Goal: Communication & Community: Answer question/provide support

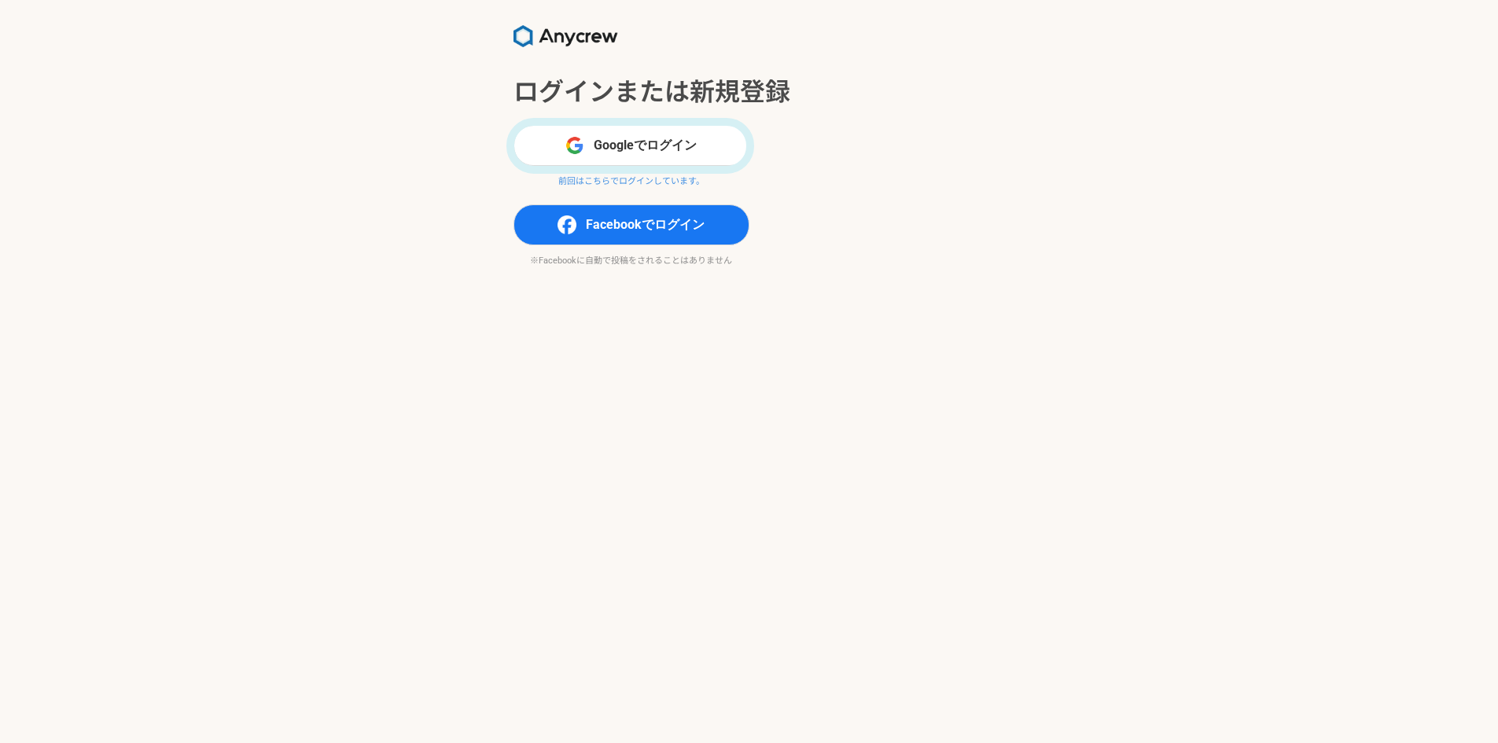
click at [593, 138] on button "Googleでログイン" at bounding box center [632, 145] width 236 height 41
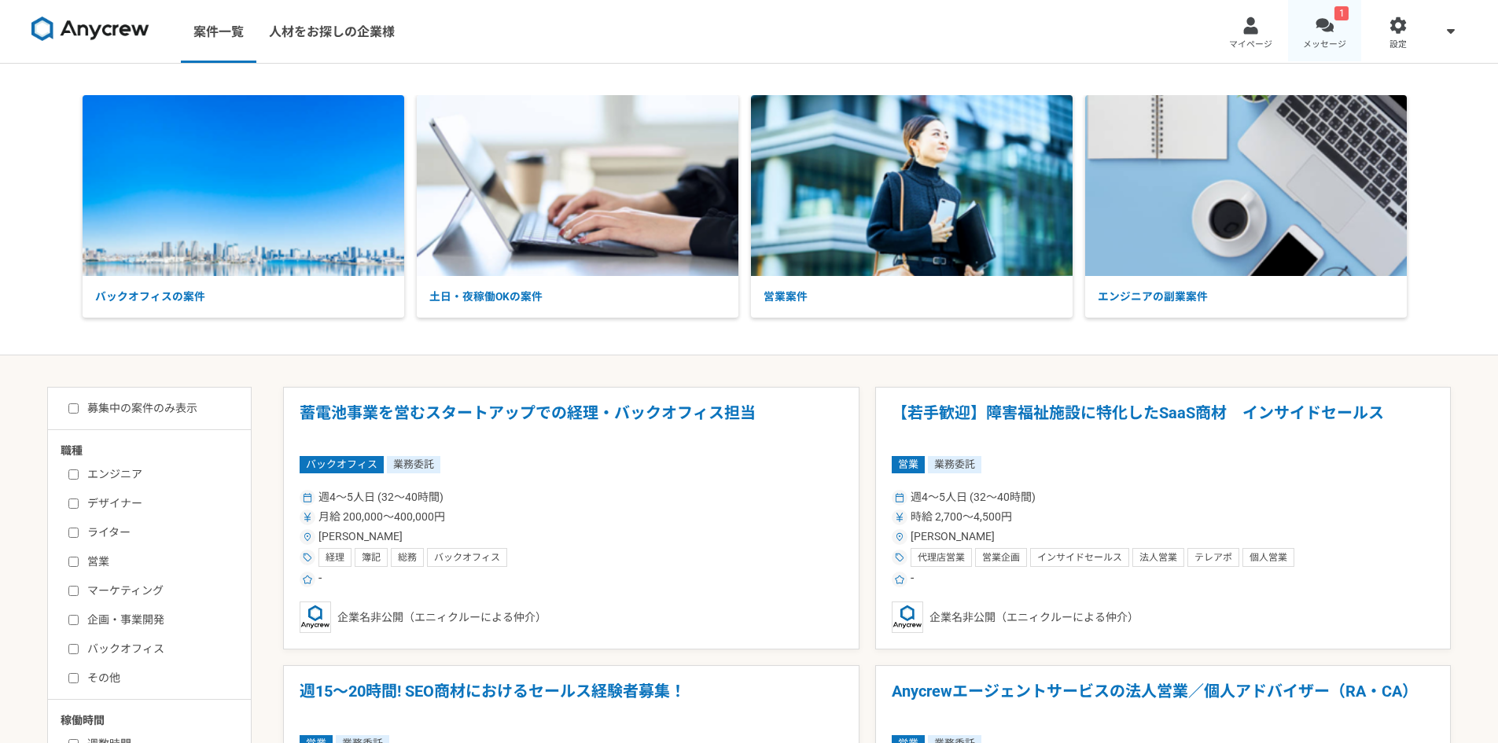
click at [1328, 24] on div at bounding box center [1325, 26] width 18 height 18
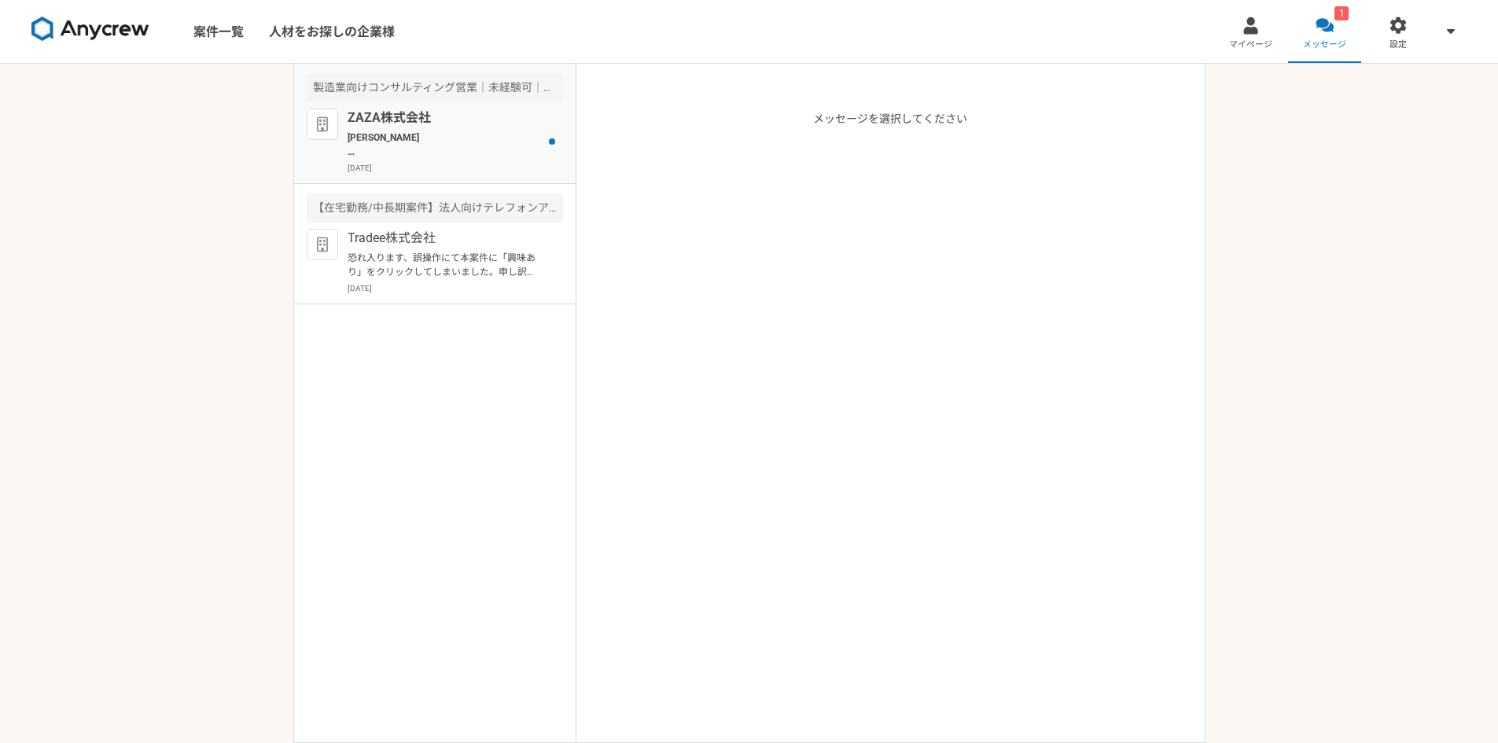
click at [430, 150] on p "[PERSON_NAME] お世話になっております。 ZAZA株式会社の[PERSON_NAME]でございます。 先日はお時間をいただき、誠にありがとうござい…" at bounding box center [445, 145] width 194 height 28
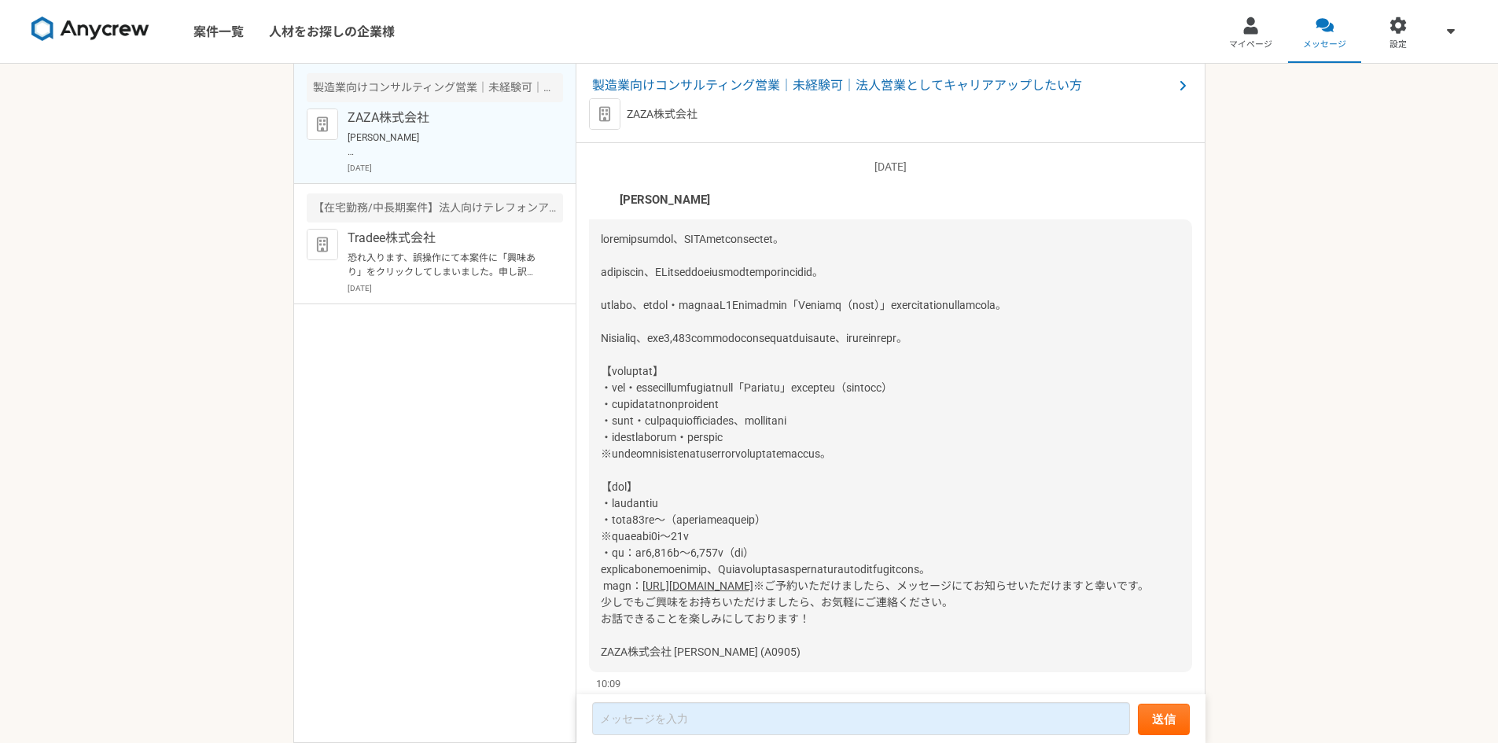
scroll to position [2282, 0]
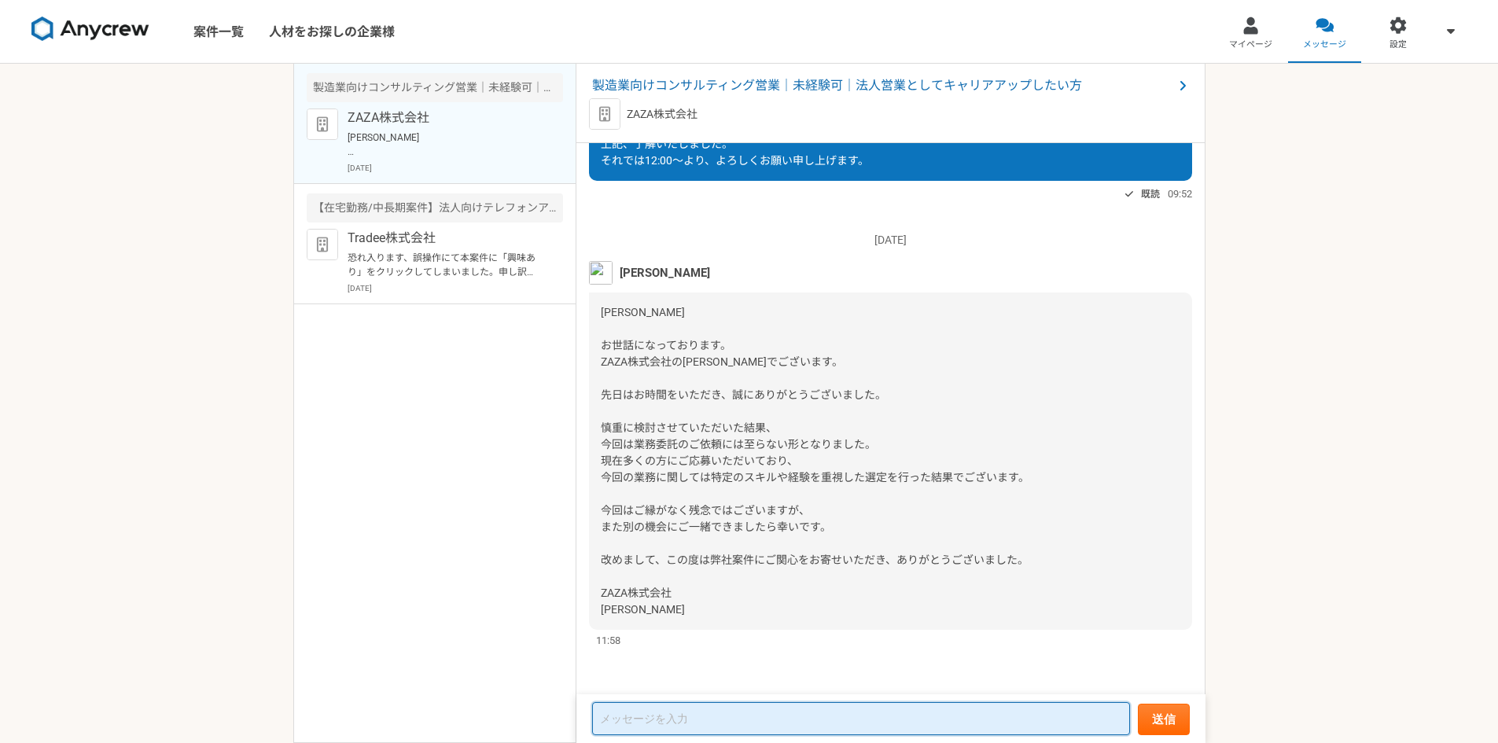
click at [717, 718] on textarea at bounding box center [861, 718] width 538 height 33
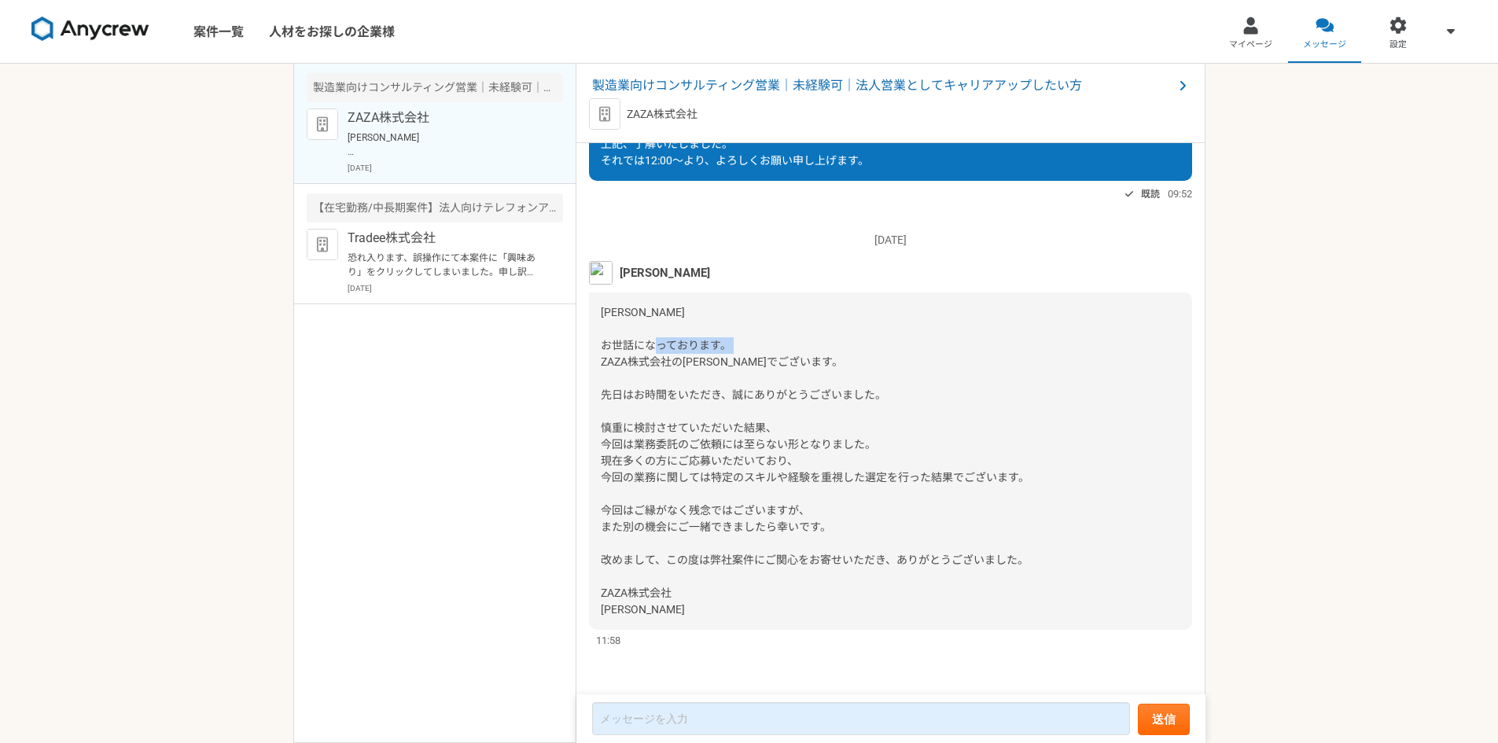
drag, startPoint x: 602, startPoint y: 363, endPoint x: 673, endPoint y: 367, distance: 71.7
click at [673, 367] on span "[PERSON_NAME] お世話になっております。 ZAZA株式会社の[PERSON_NAME]でございます。 先日はお時間をいただき、誠にありがとうござい…" at bounding box center [815, 461] width 429 height 310
copy span "ZAZA株式会社"
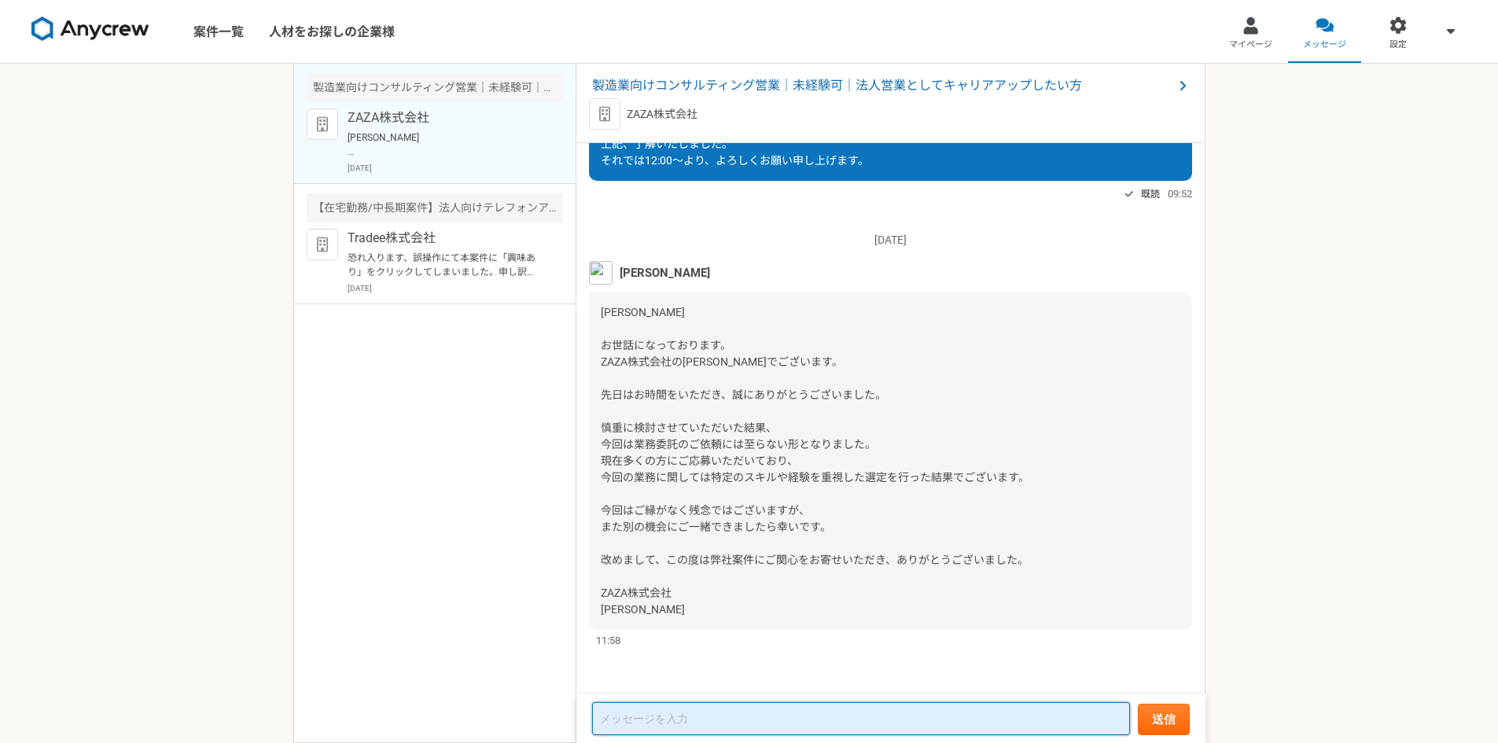
click at [640, 727] on textarea at bounding box center [861, 718] width 538 height 33
paste textarea "ZAZA株式会社"
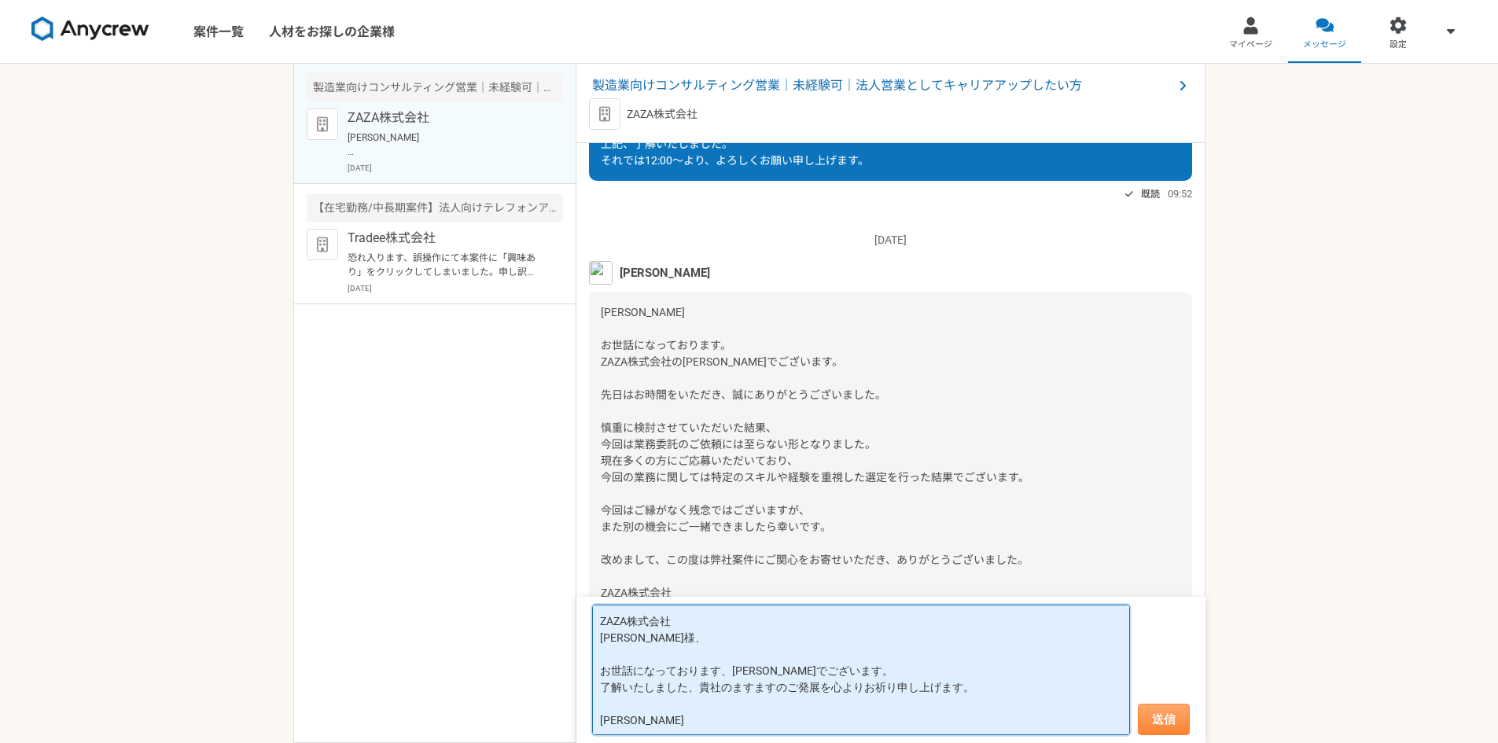
type textarea "ZAZA株式会社 [PERSON_NAME]様、 お世話になっております、[PERSON_NAME]でございます。 了解いたしました、貴社のますますのご発展を…"
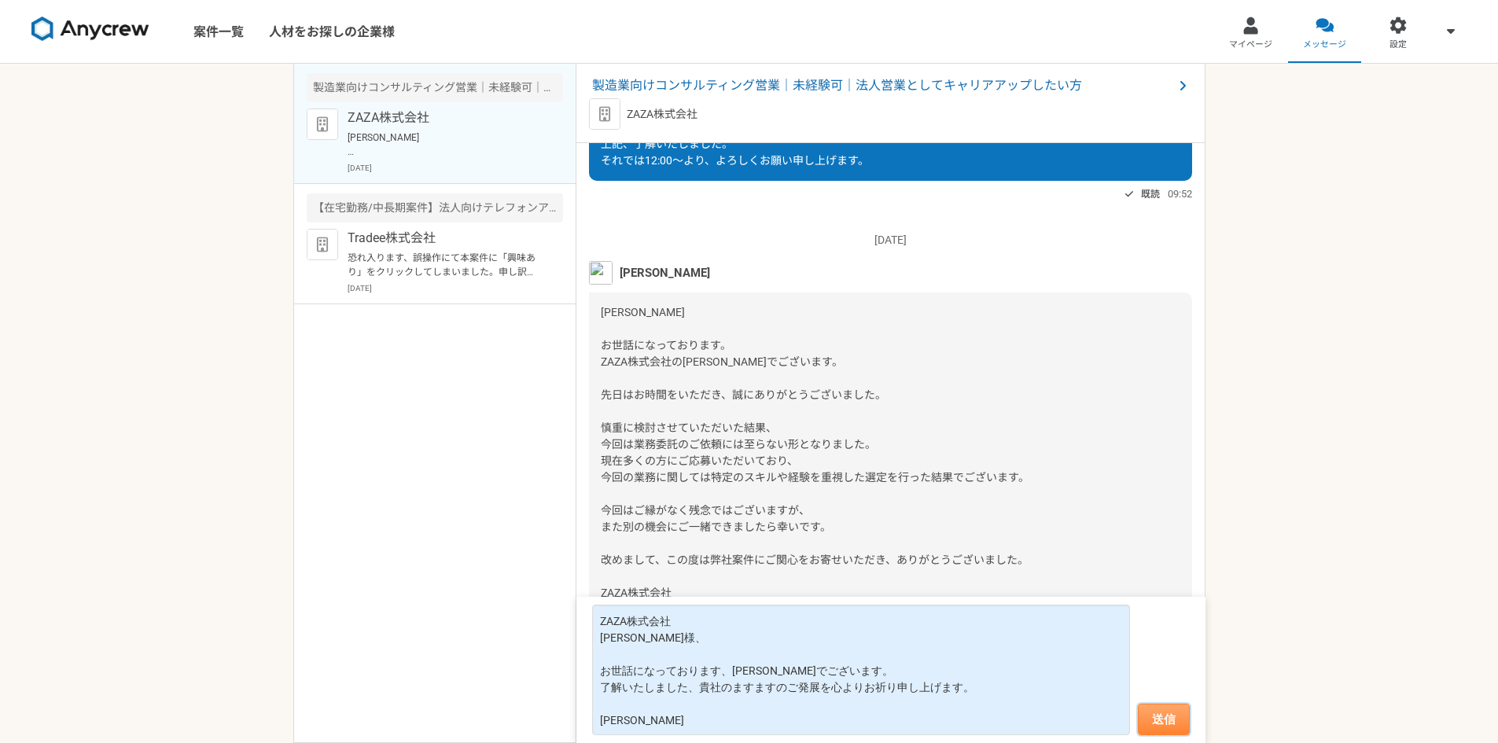
click at [1175, 717] on button "送信" at bounding box center [1164, 719] width 52 height 31
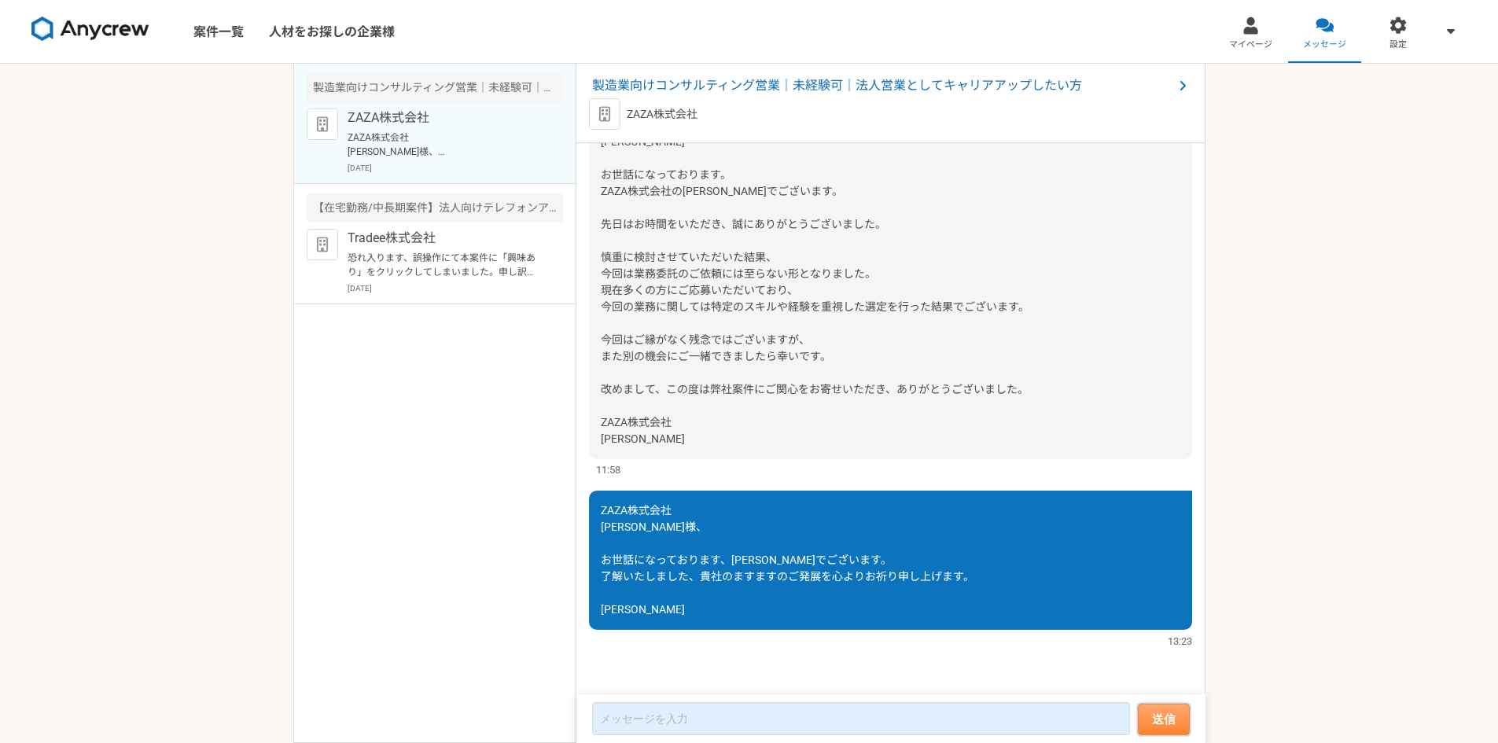
scroll to position [2453, 0]
click at [201, 27] on link "案件一覧" at bounding box center [219, 31] width 76 height 63
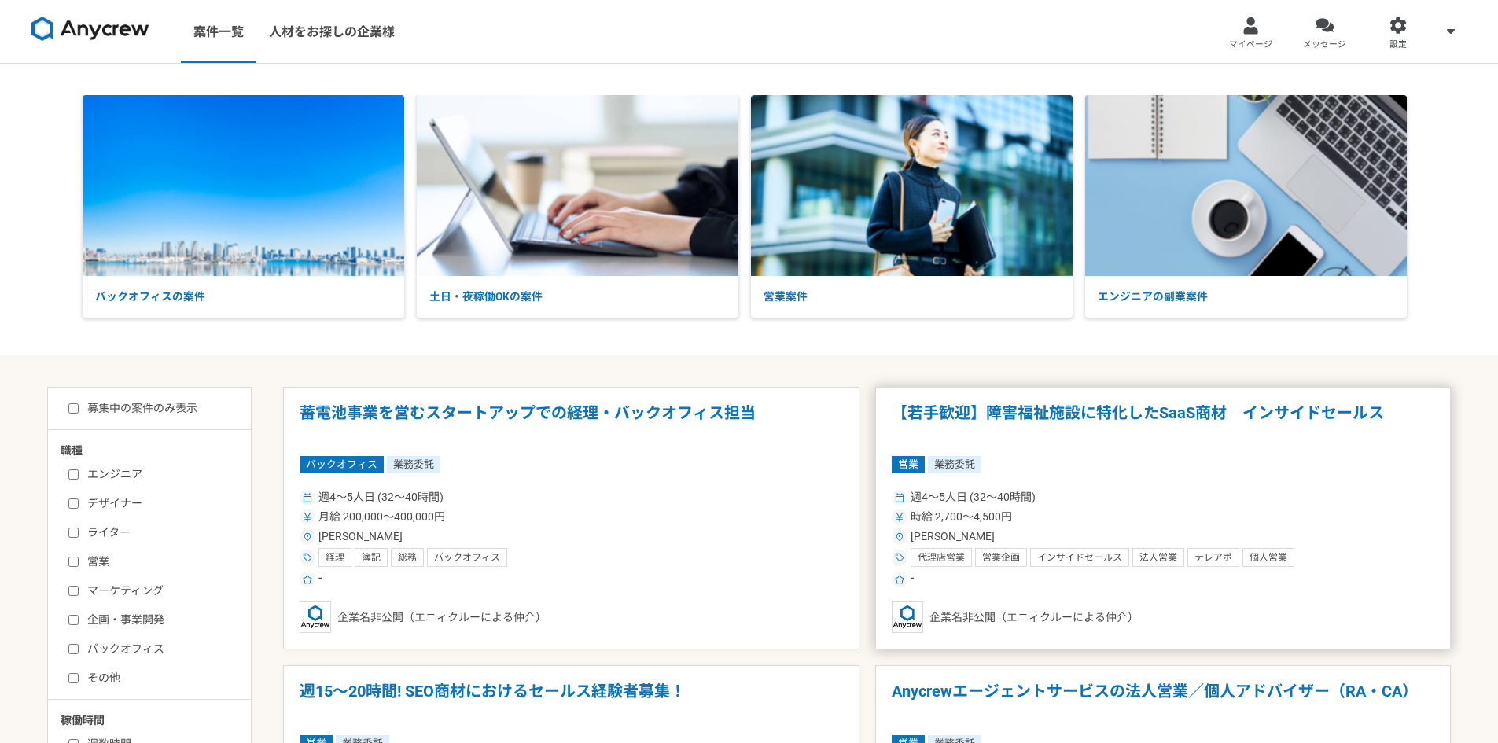
click at [1212, 500] on div "週4〜5人日 (32〜40時間)" at bounding box center [1164, 497] width 544 height 17
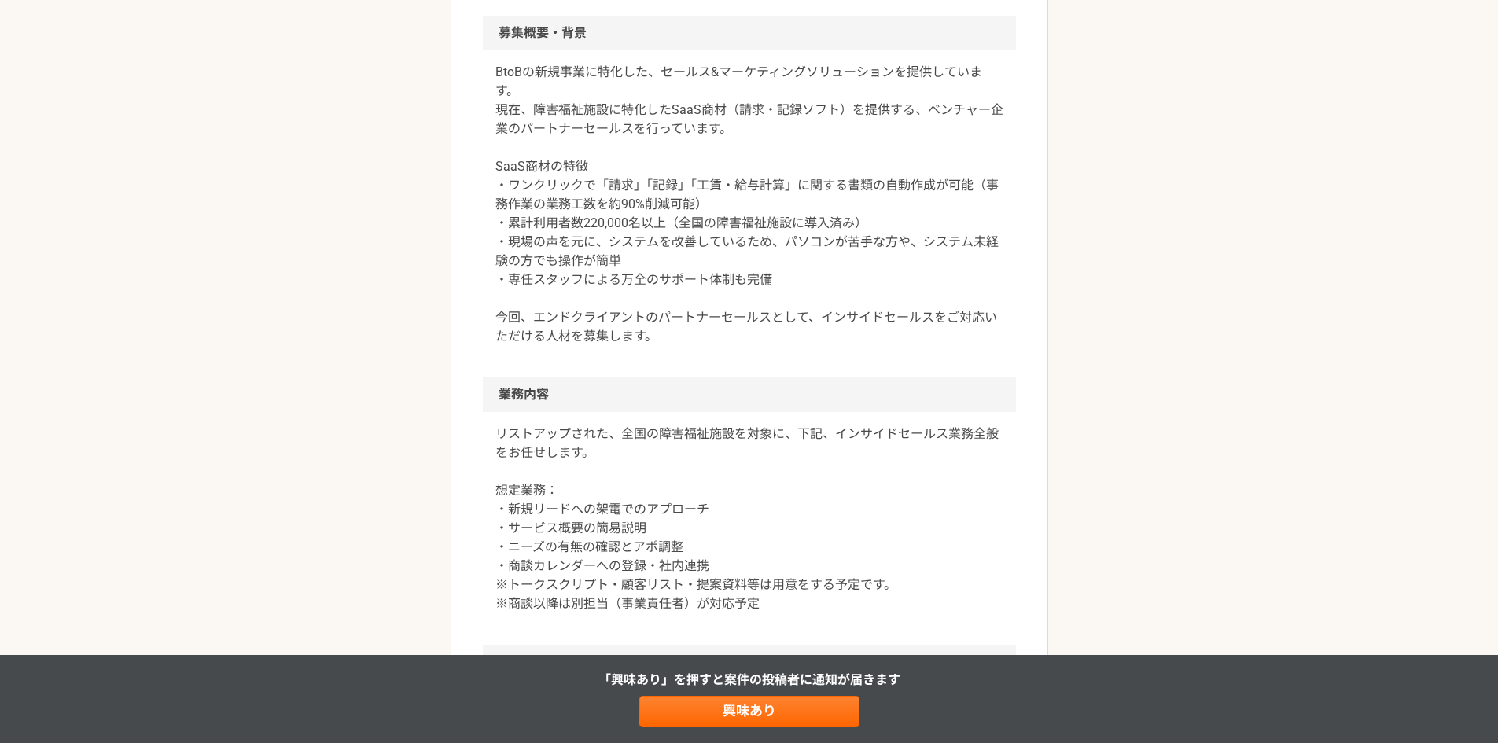
scroll to position [315, 0]
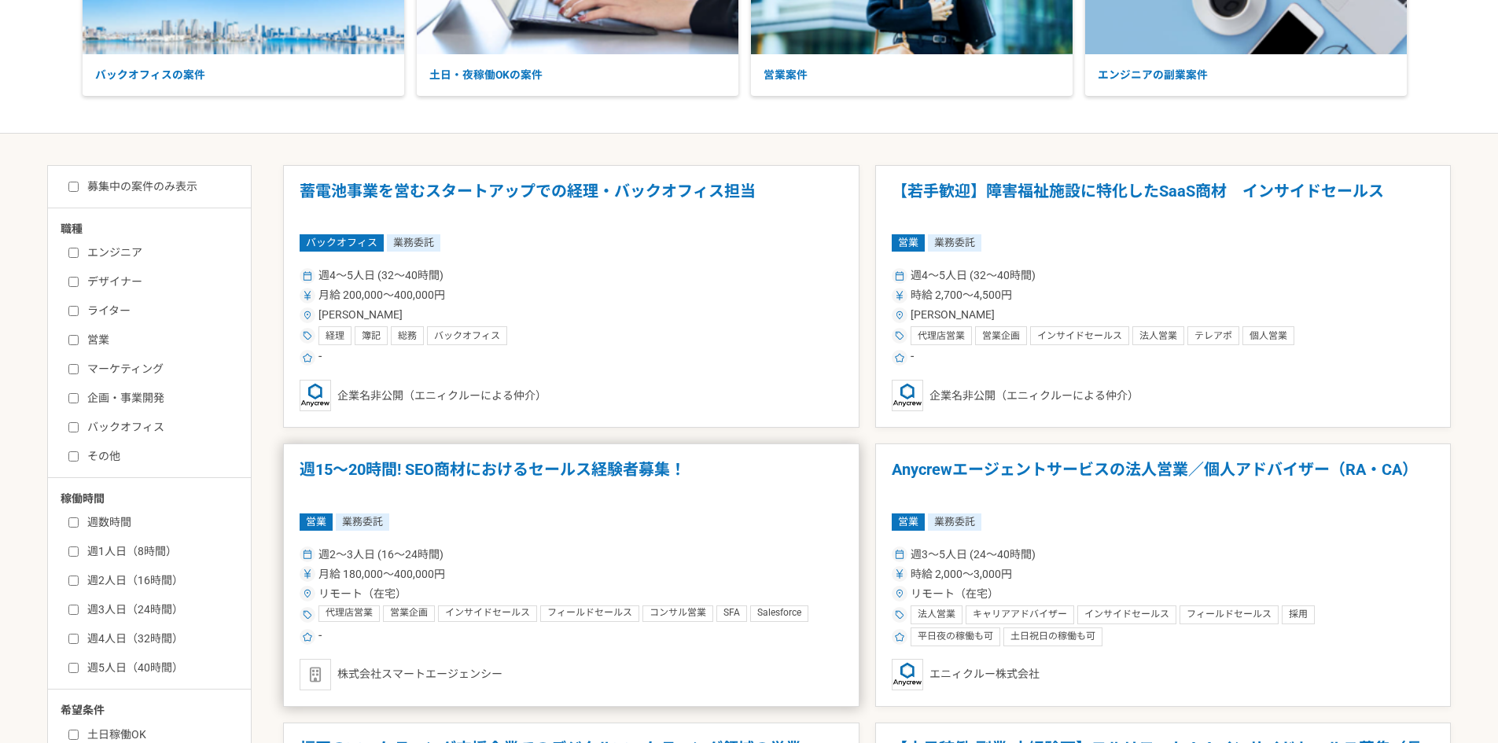
scroll to position [236, 0]
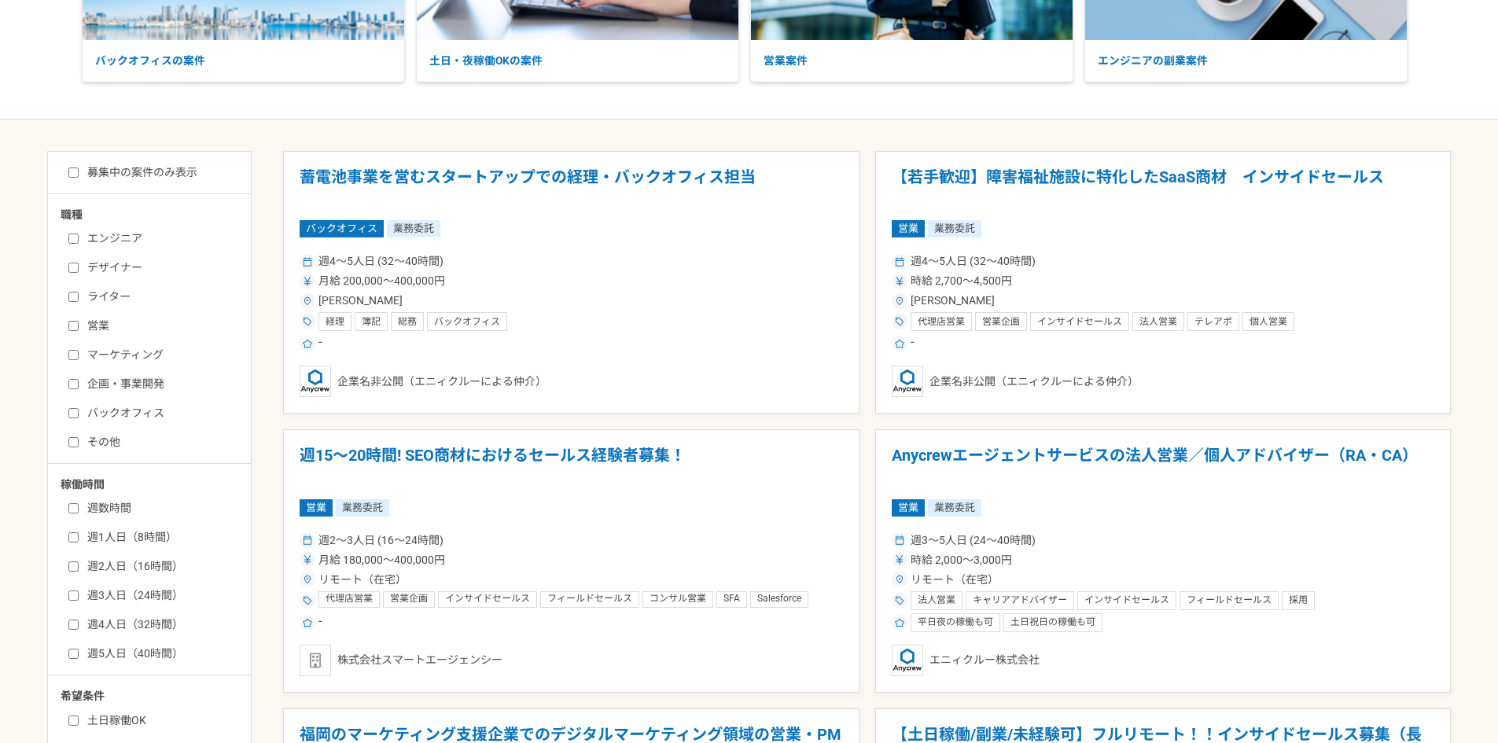
click at [97, 330] on label "営業" at bounding box center [158, 326] width 181 height 17
click at [79, 330] on input "営業" at bounding box center [73, 326] width 10 height 10
checkbox input "true"
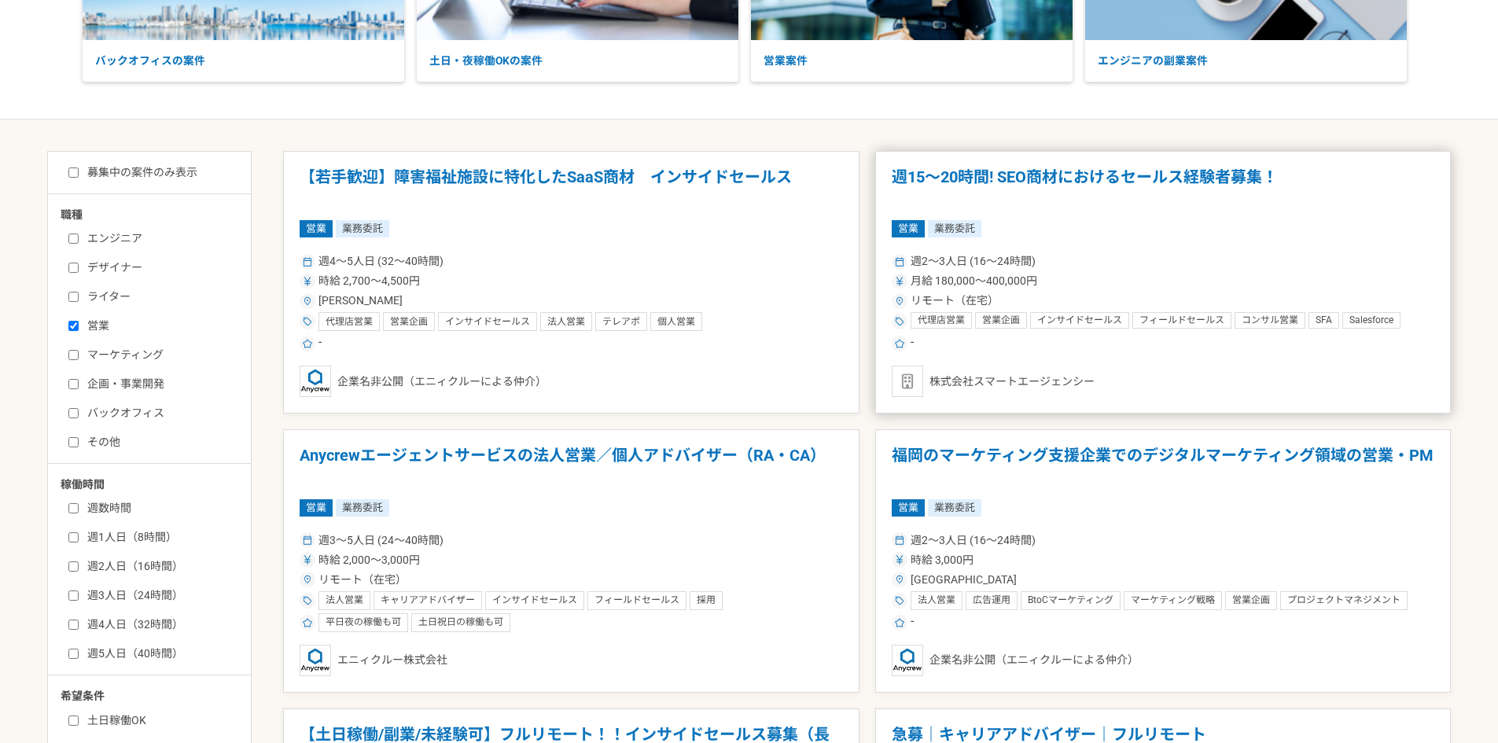
click at [1123, 270] on div "週2〜3人日 (16〜24時間)" at bounding box center [1164, 261] width 544 height 17
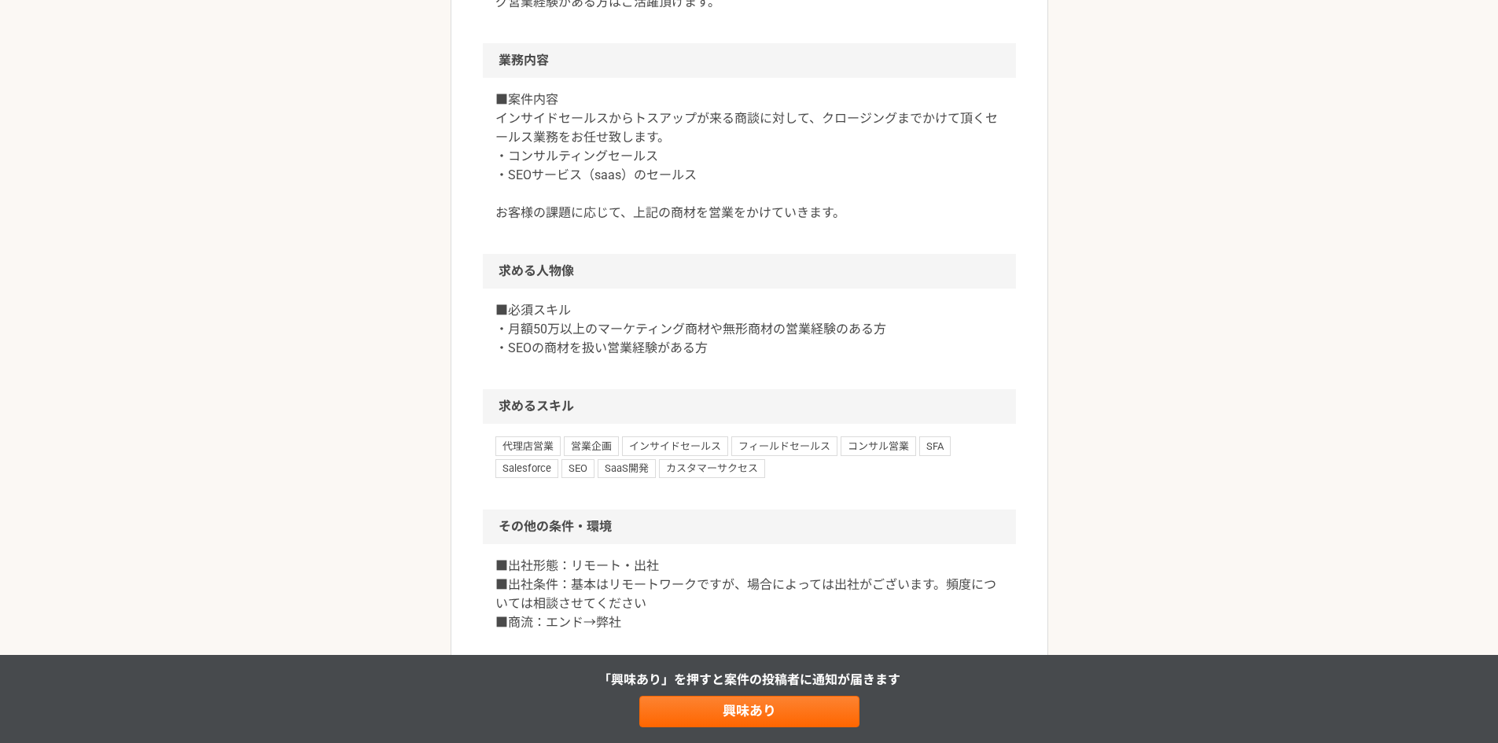
scroll to position [708, 0]
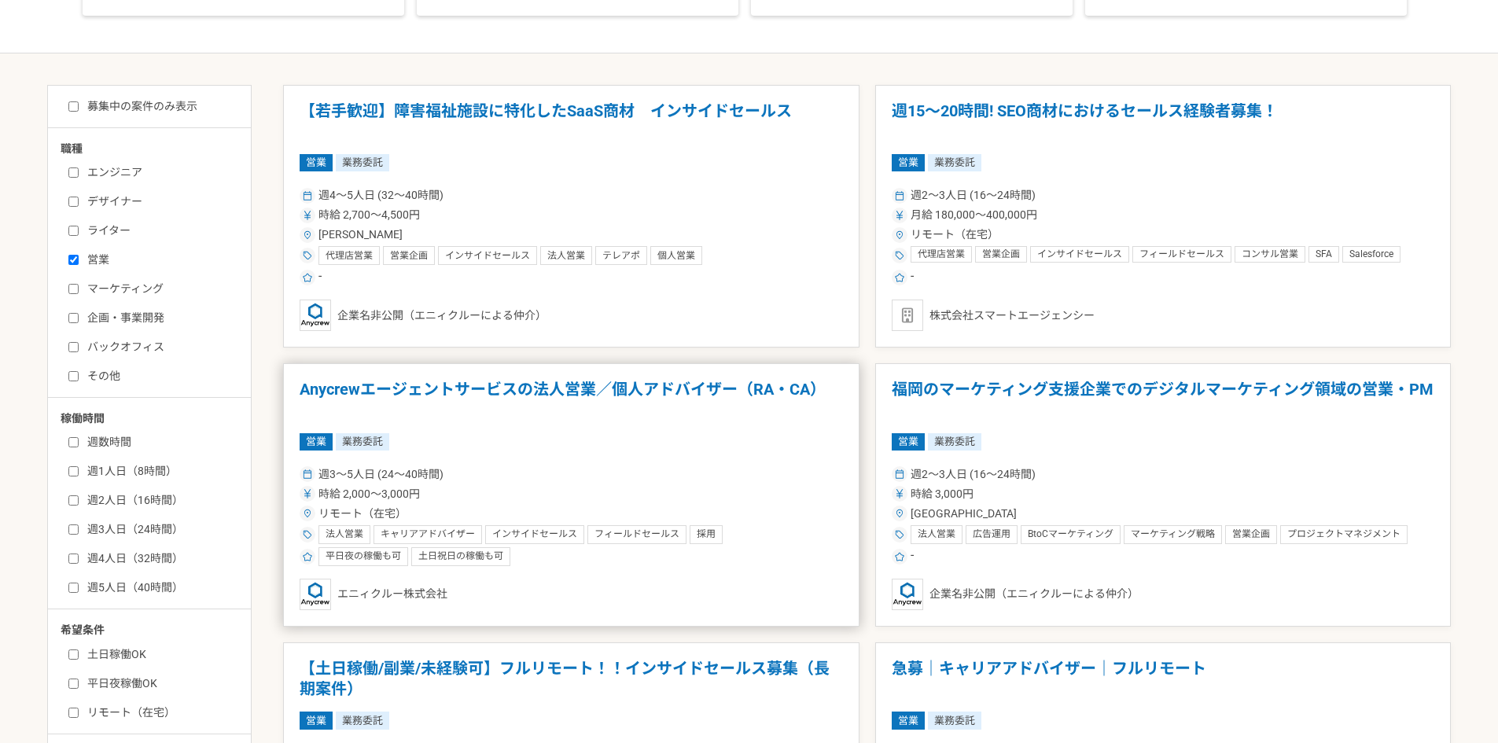
scroll to position [315, 0]
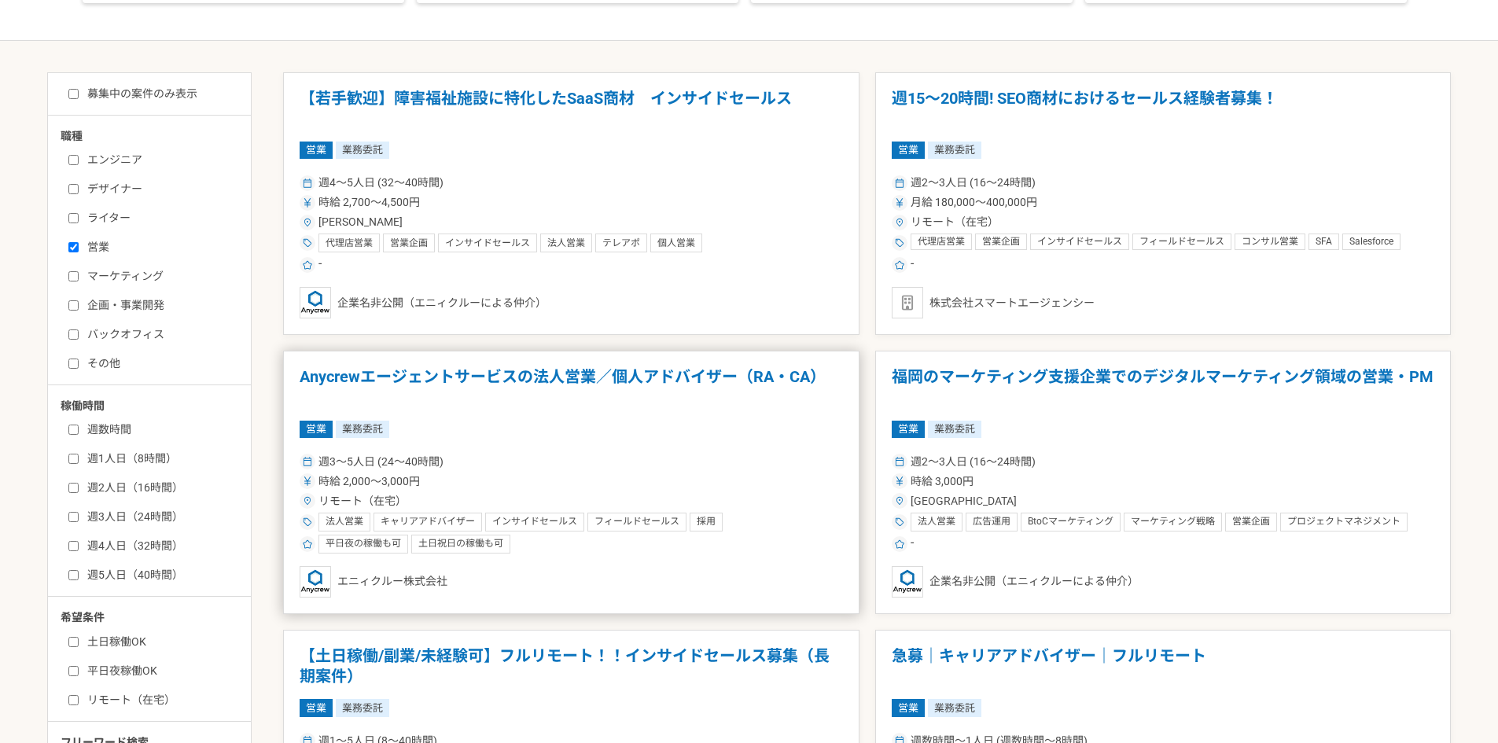
click at [684, 454] on div "週3〜5人日 (24〜40時間)" at bounding box center [572, 462] width 544 height 17
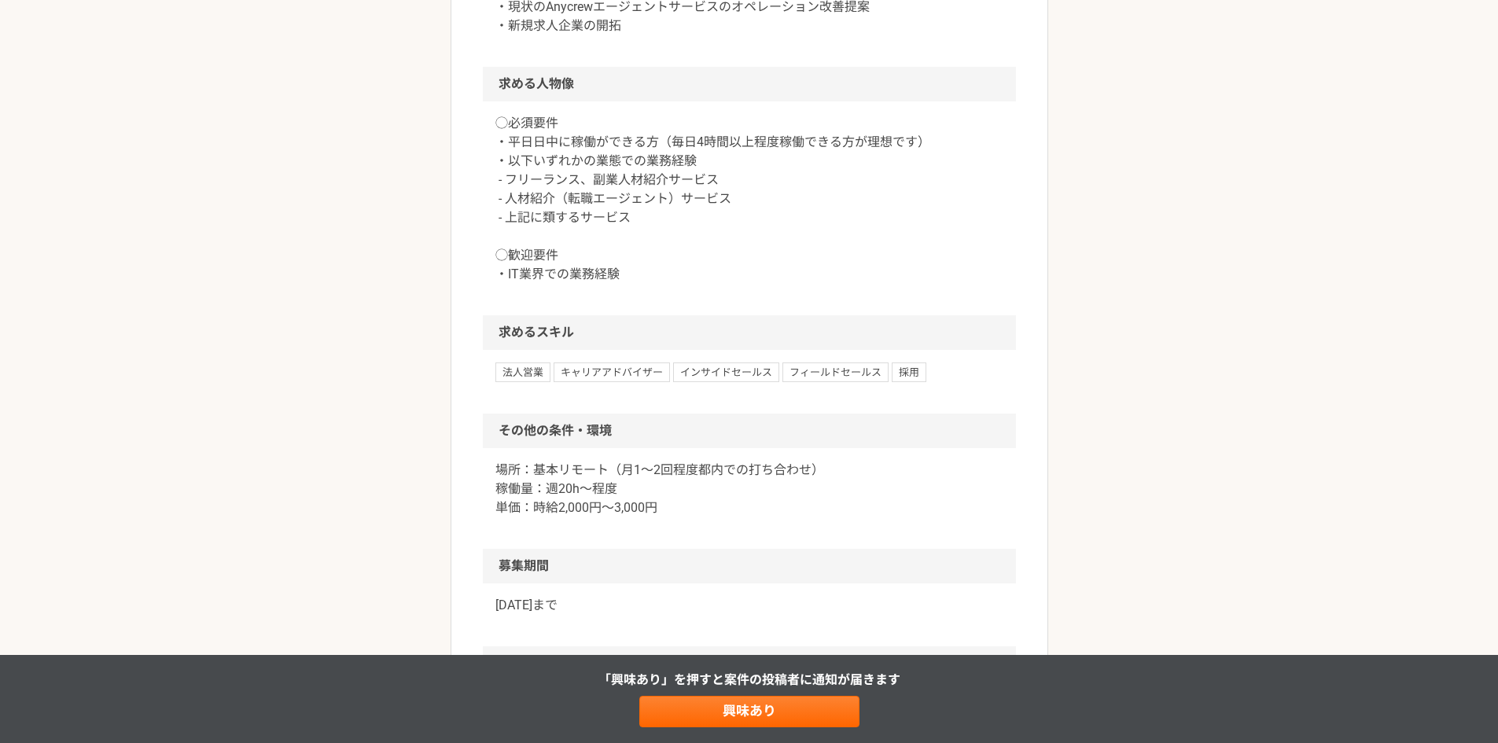
scroll to position [1023, 0]
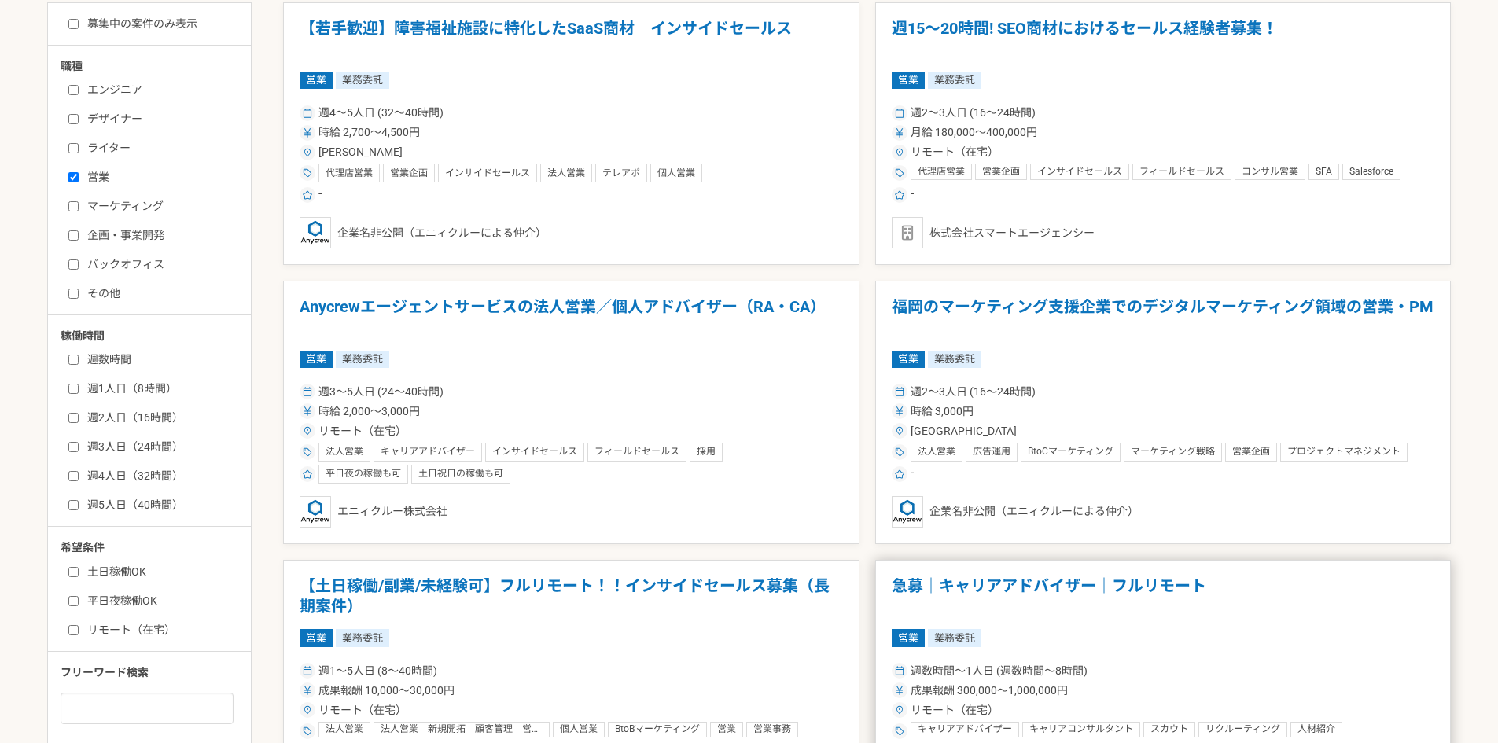
scroll to position [393, 0]
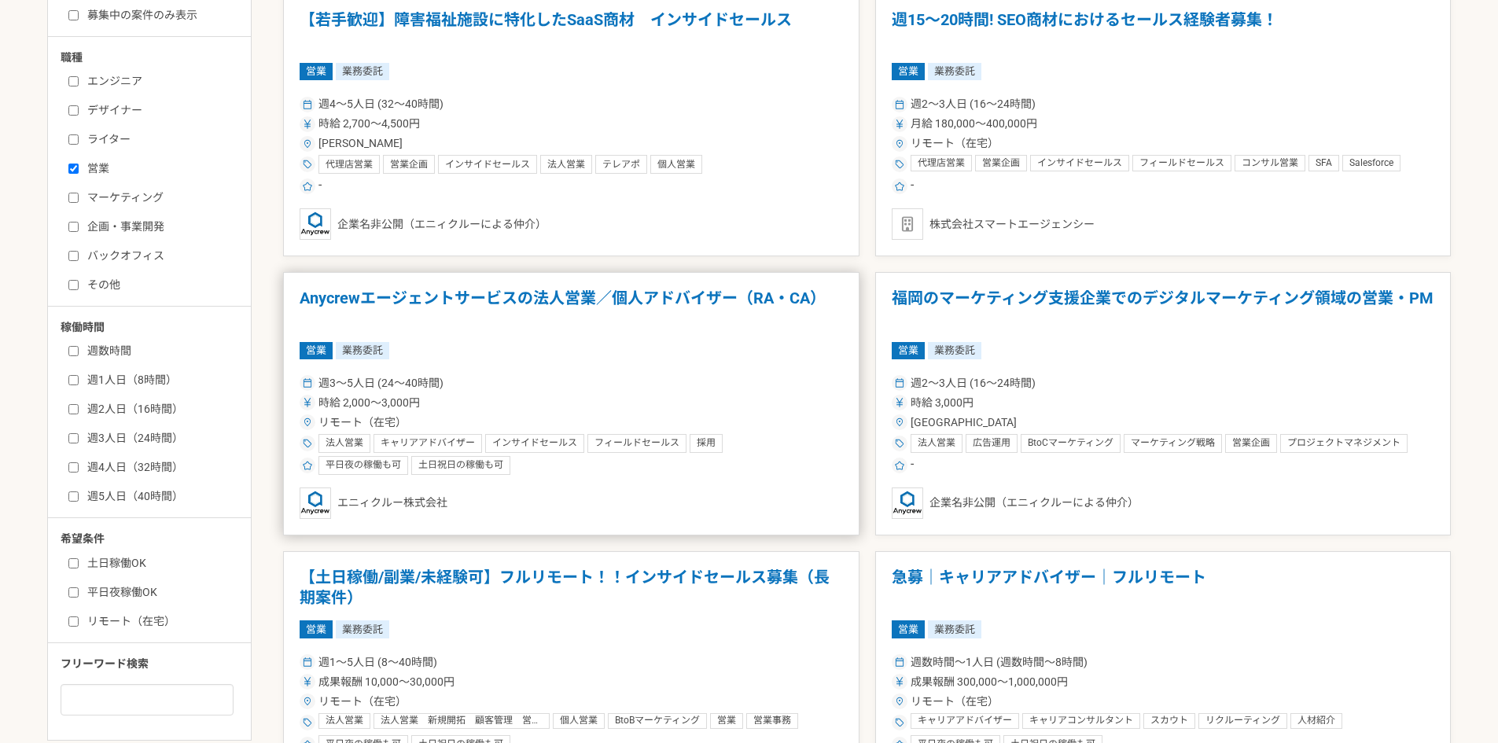
click at [721, 383] on div "週3〜5人日 (24〜40時間)" at bounding box center [572, 383] width 544 height 17
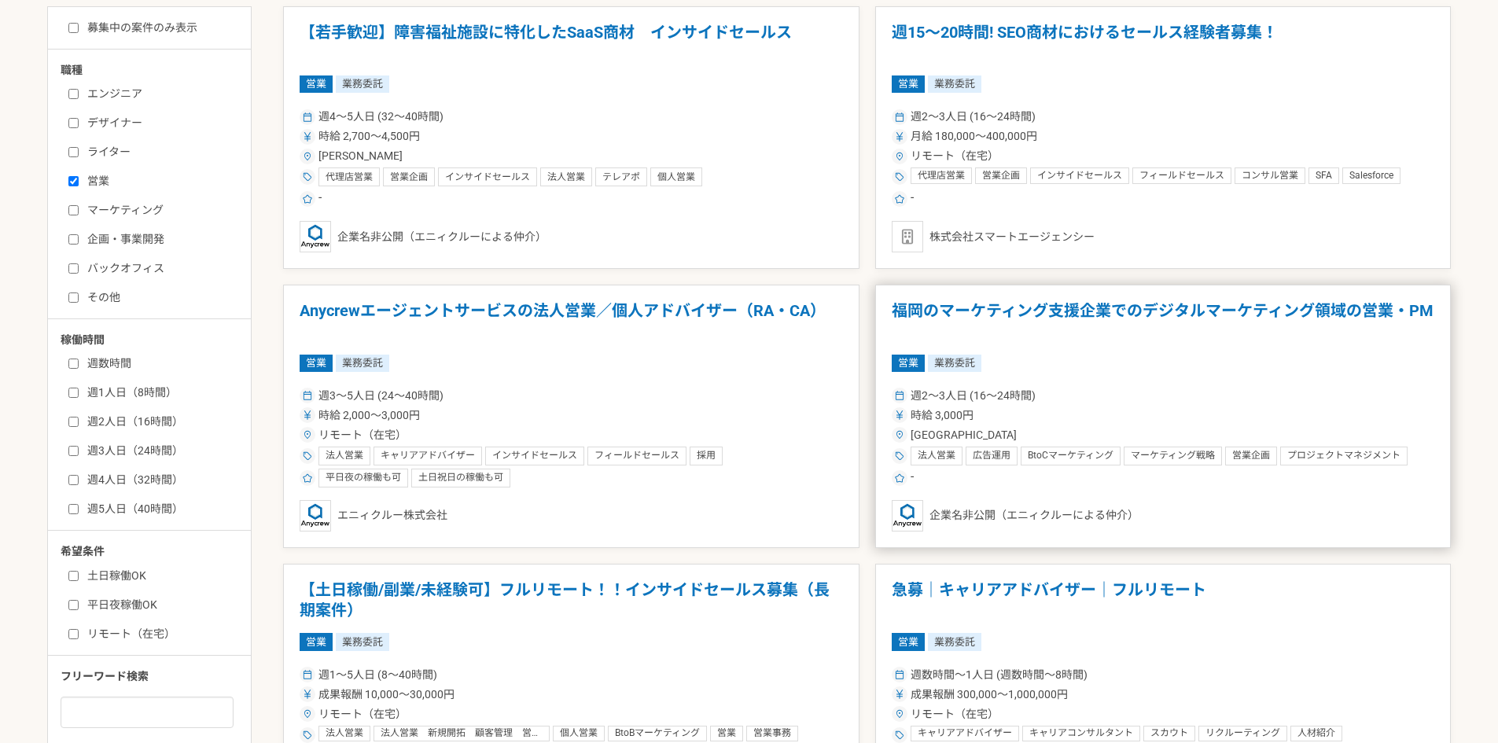
scroll to position [393, 0]
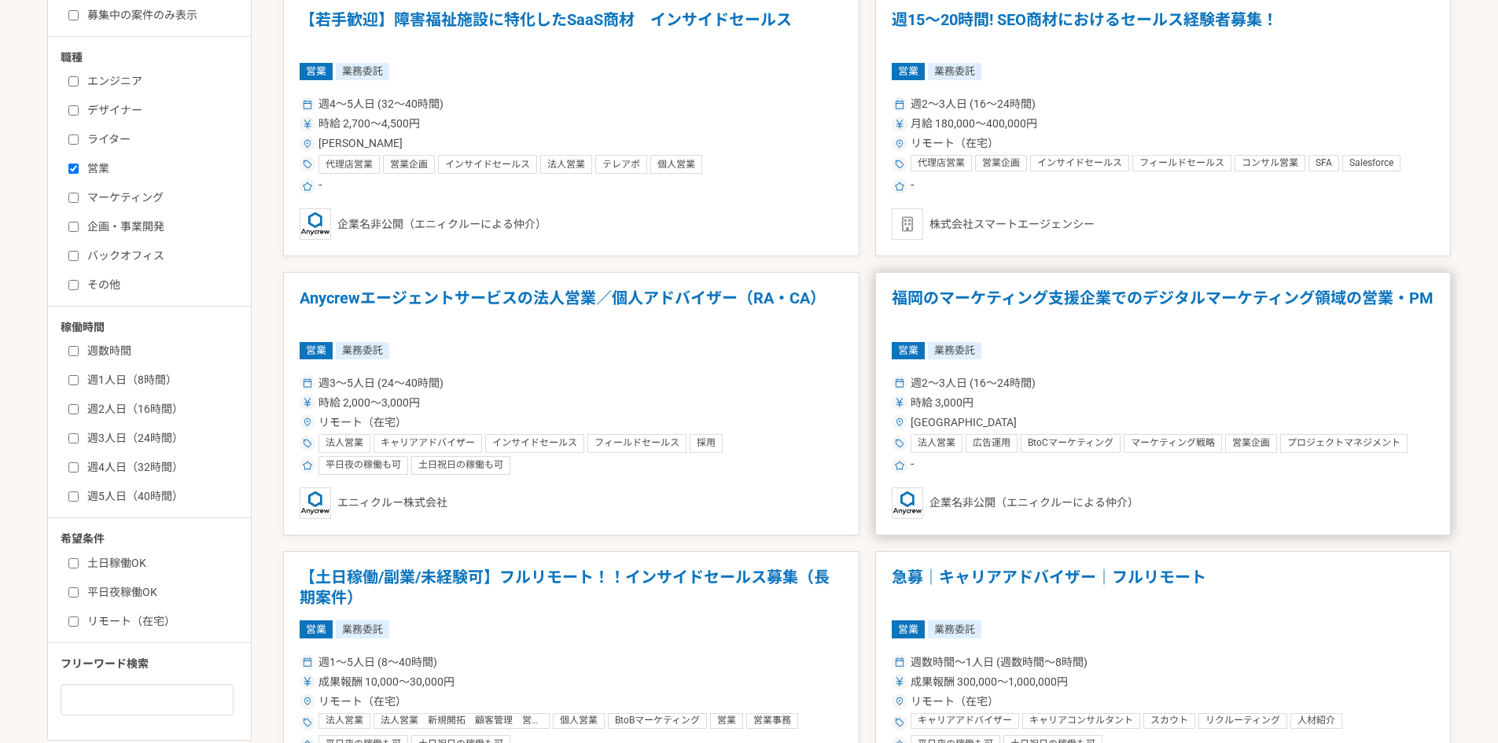
click at [1174, 389] on div "週2〜3人日 (16〜24時間)" at bounding box center [1164, 383] width 544 height 17
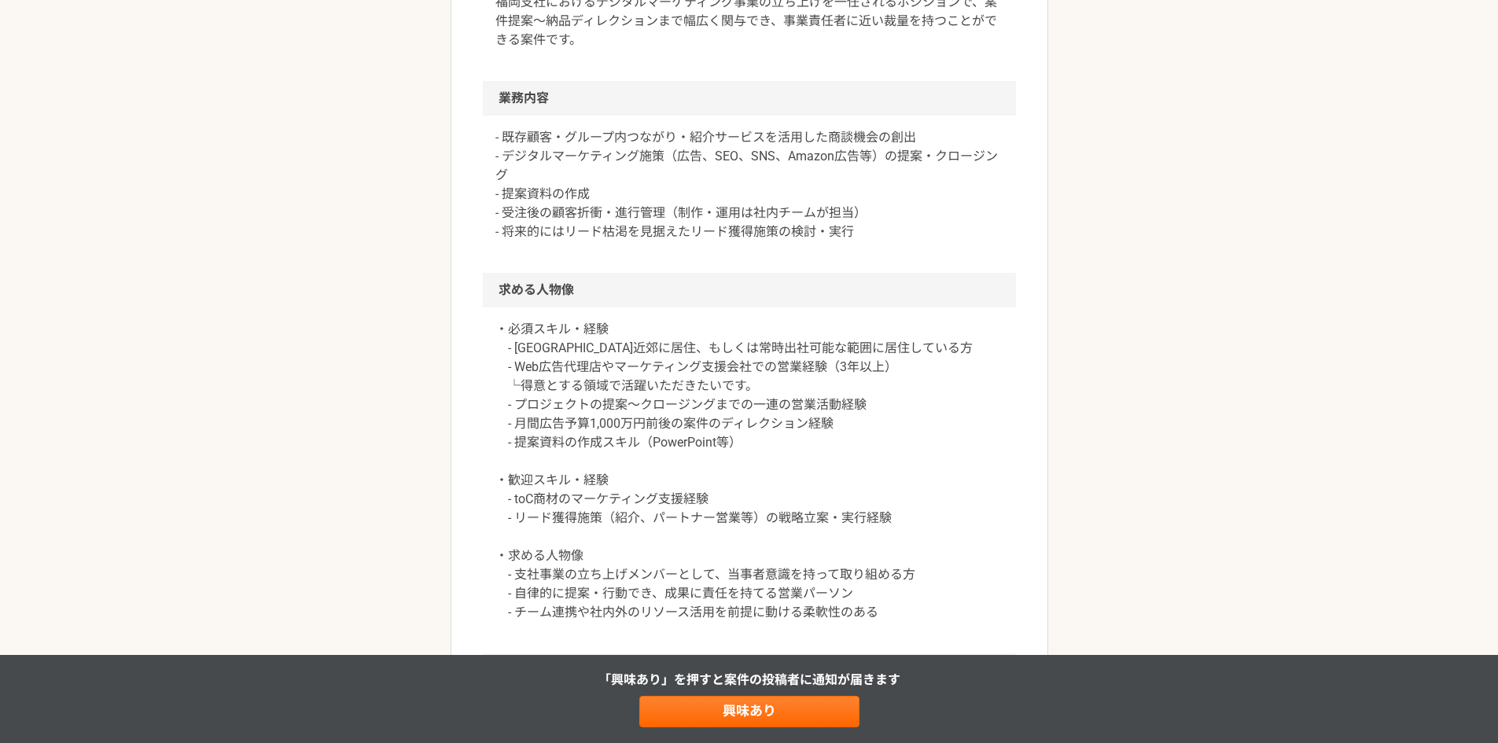
scroll to position [708, 0]
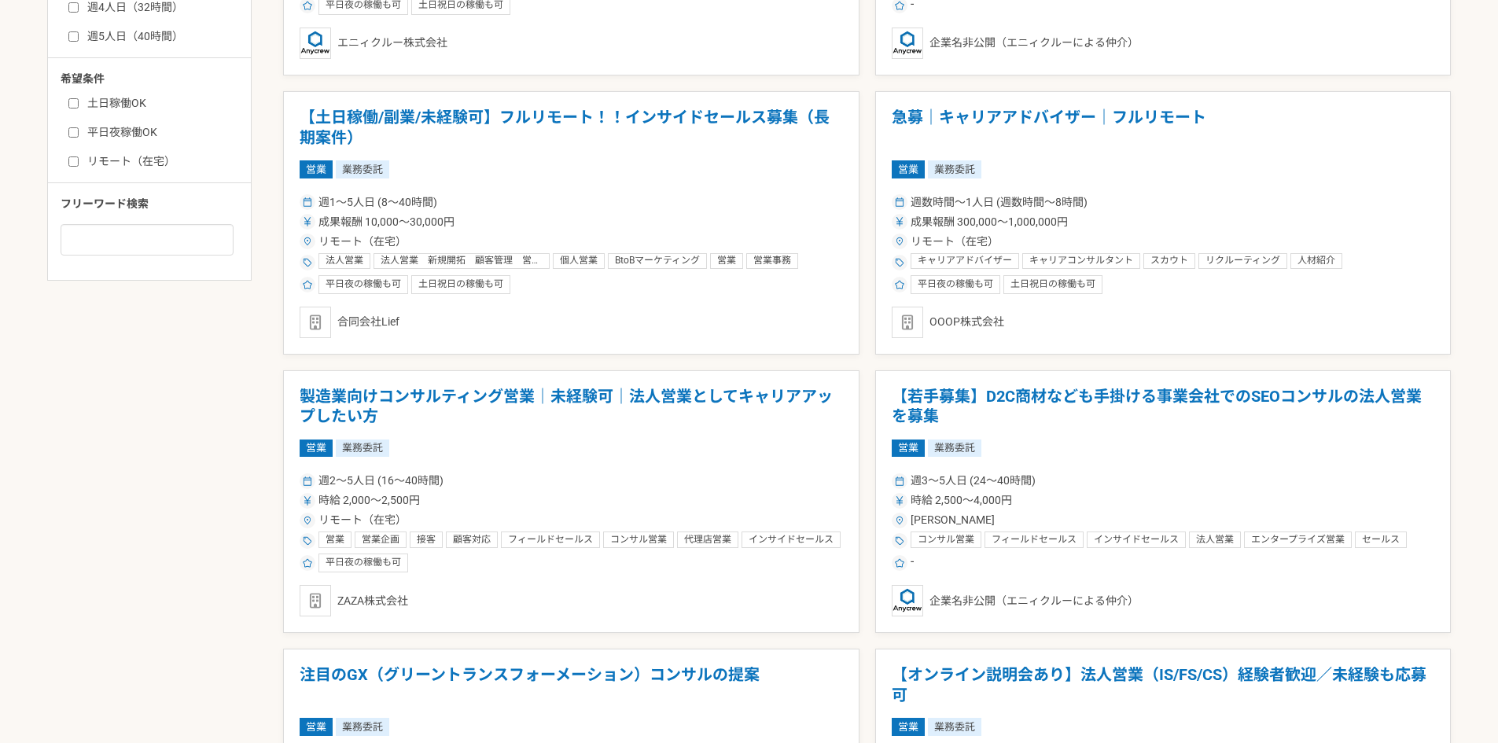
scroll to position [865, 0]
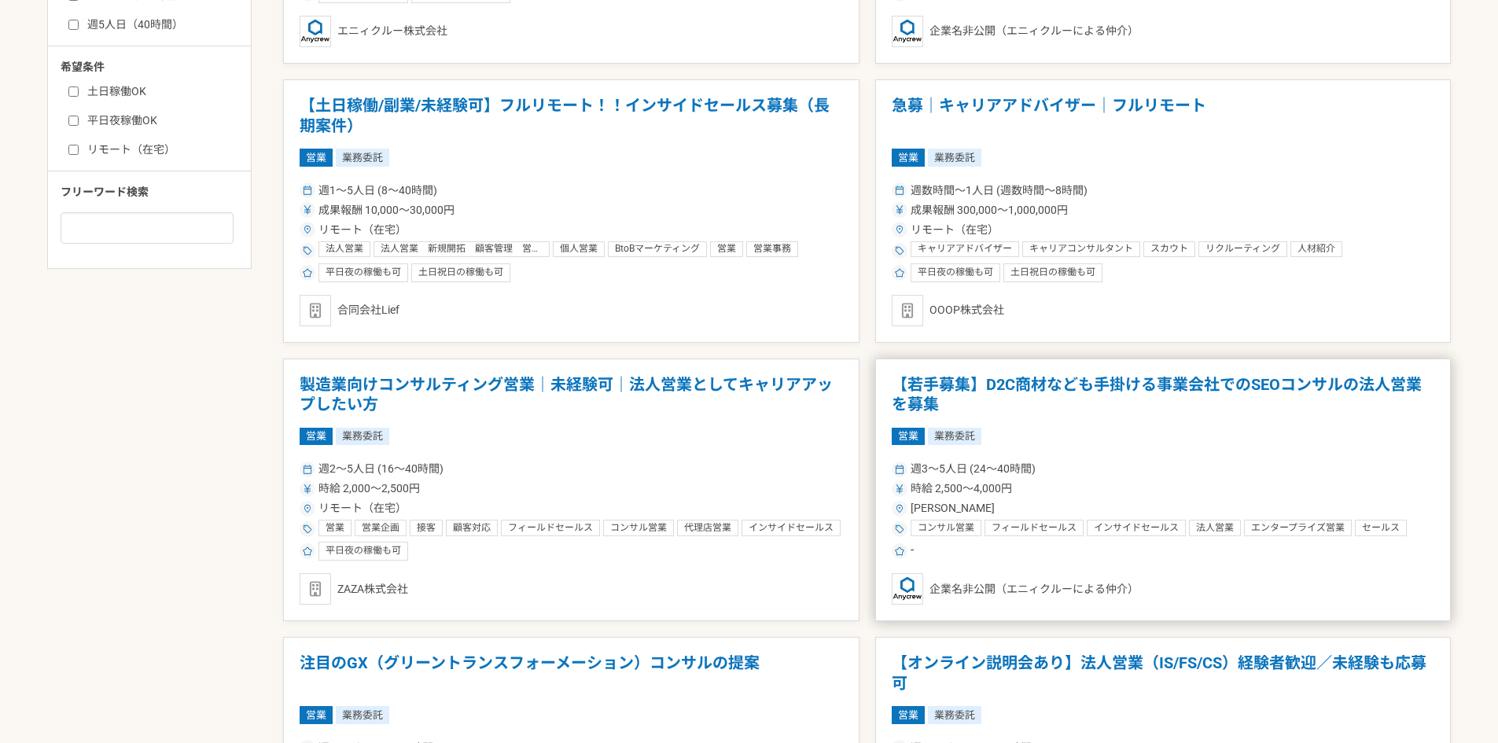
click at [1122, 496] on div "時給 2,500〜4,000円" at bounding box center [1164, 489] width 544 height 17
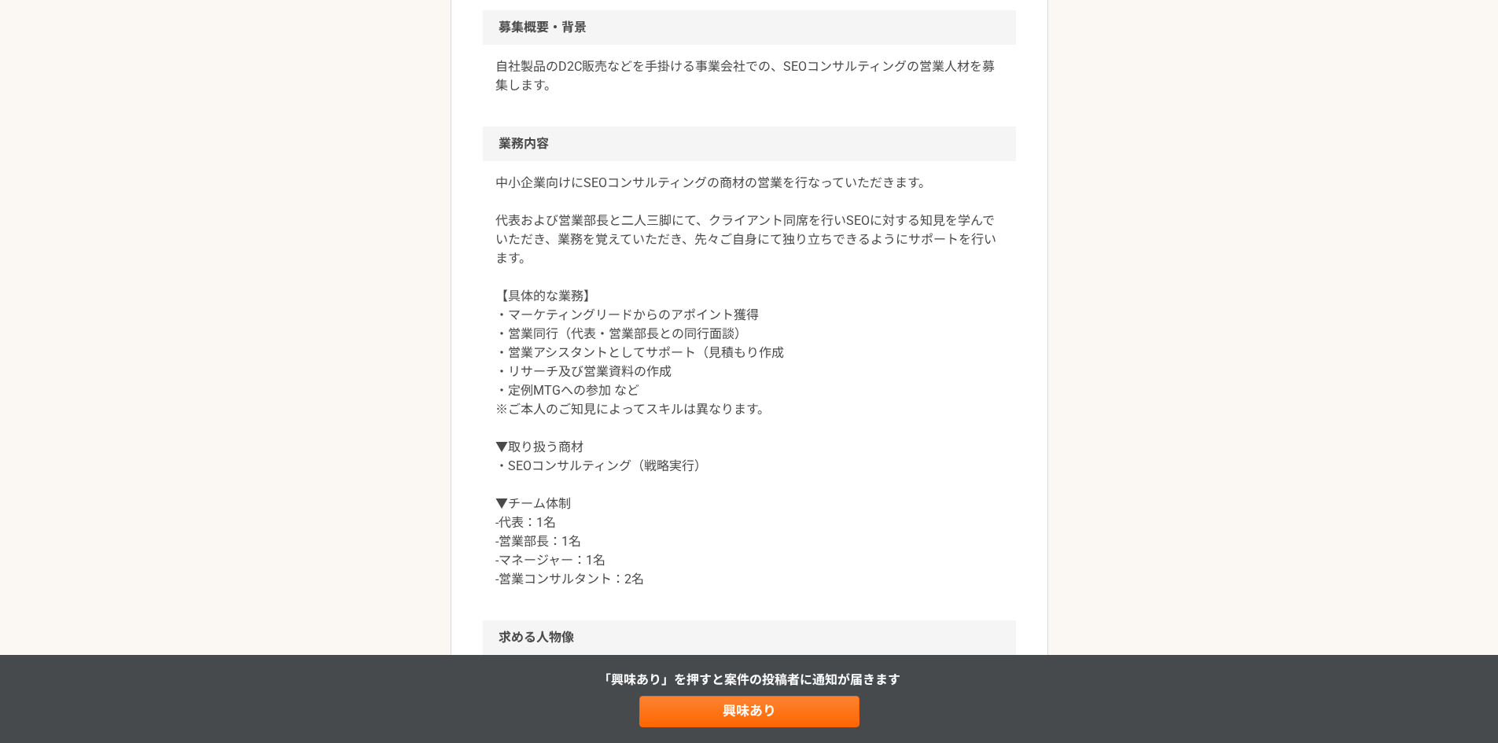
scroll to position [551, 0]
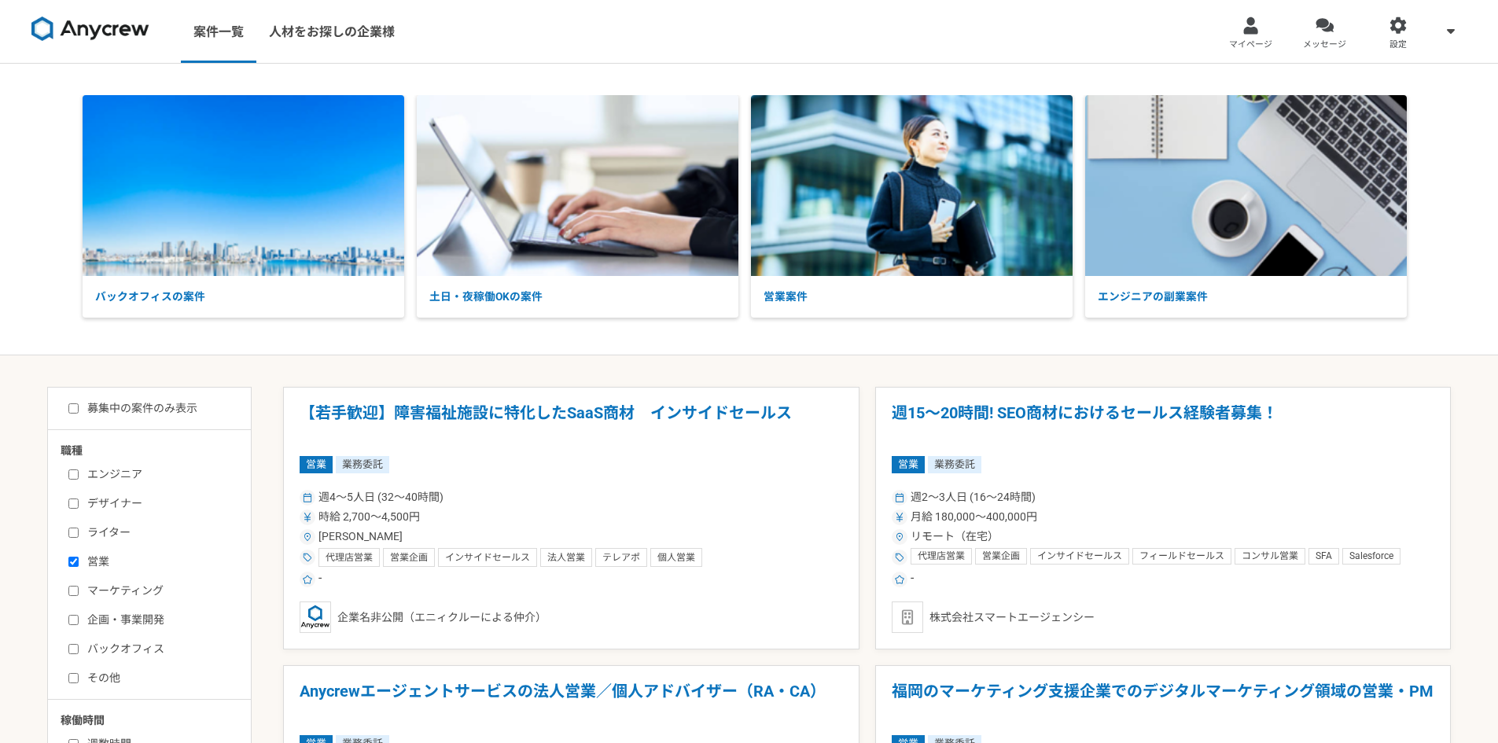
click at [1402, 46] on span "設定" at bounding box center [1398, 45] width 17 height 13
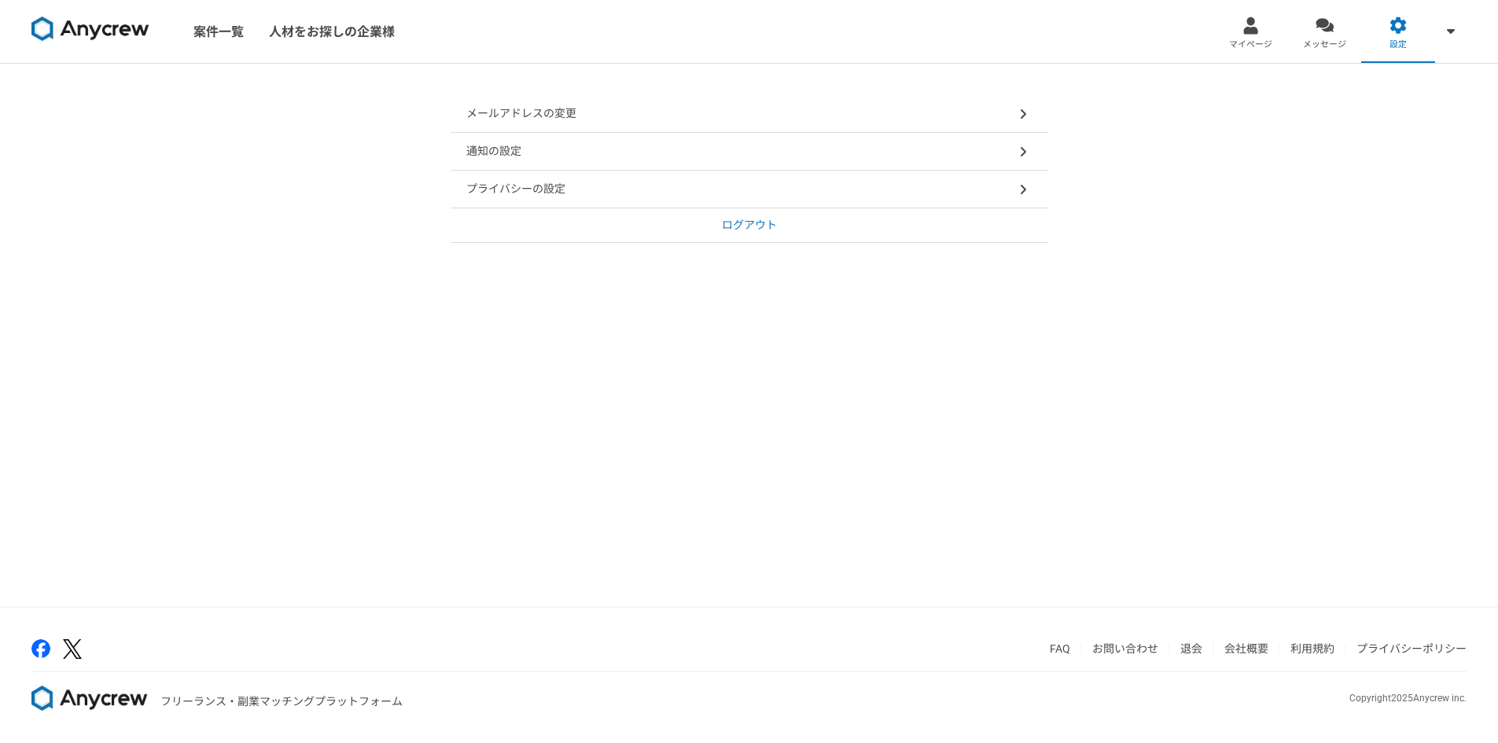
click at [743, 225] on p "ログアウト" at bounding box center [749, 225] width 55 height 17
